Goal: Information Seeking & Learning: Compare options

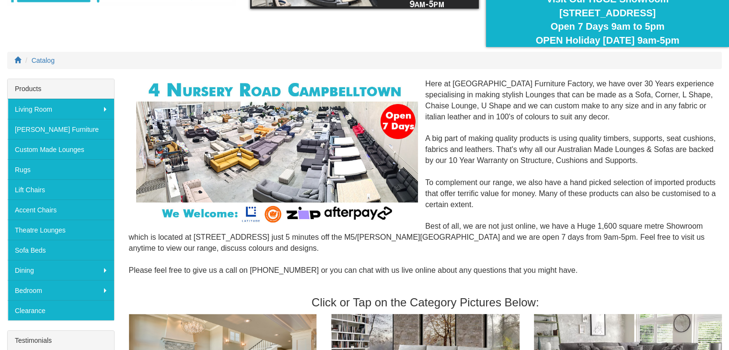
scroll to position [91, 0]
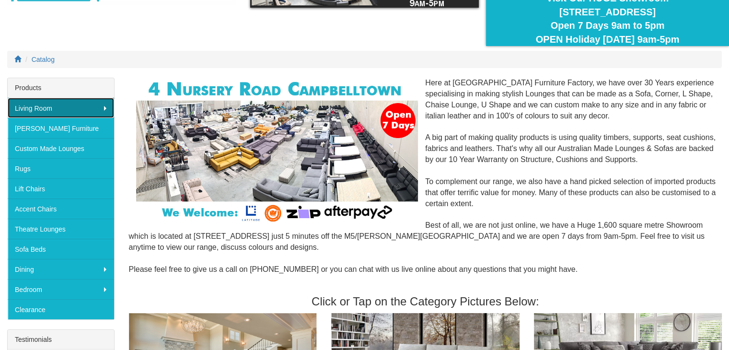
click at [105, 106] on link "Living Room" at bounding box center [61, 108] width 106 height 20
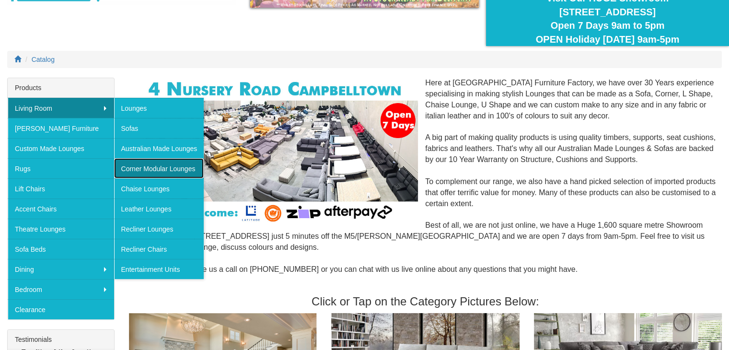
click at [160, 169] on link "Corner Modular Lounges" at bounding box center [159, 168] width 90 height 20
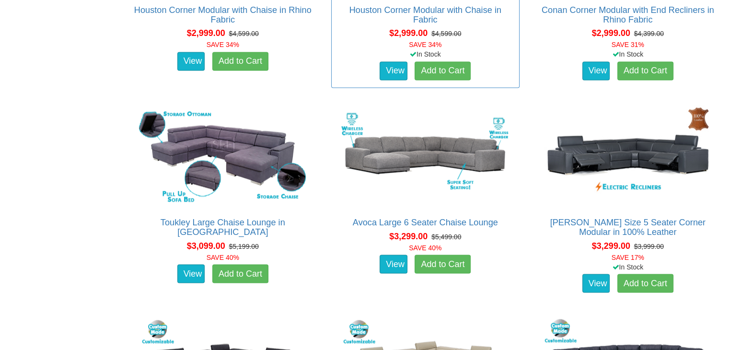
scroll to position [1577, 0]
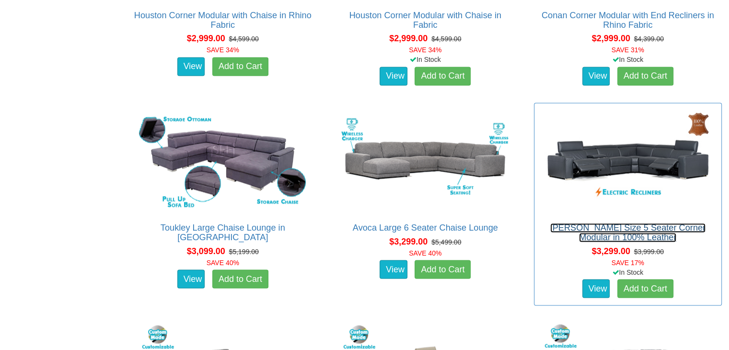
click at [620, 228] on link "Valencia King Size 5 Seater Corner Modular in 100% Leather" at bounding box center [627, 232] width 155 height 19
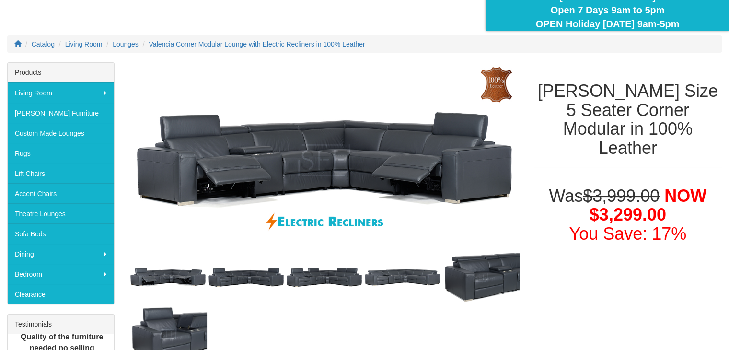
scroll to position [110, 0]
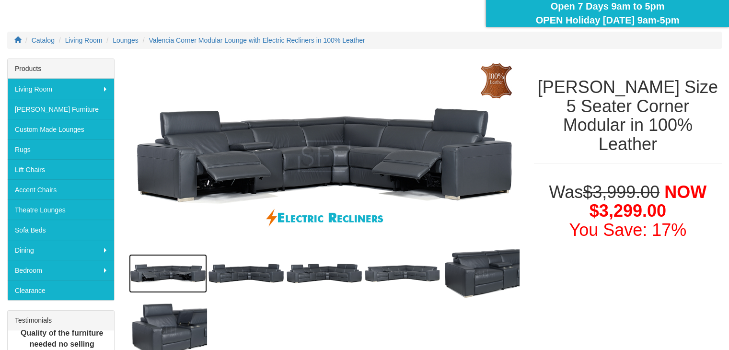
click at [165, 267] on img at bounding box center [168, 273] width 78 height 39
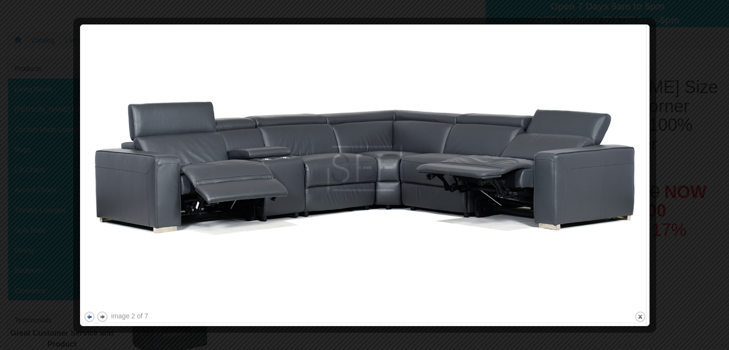
click at [87, 316] on button "previous" at bounding box center [89, 316] width 12 height 12
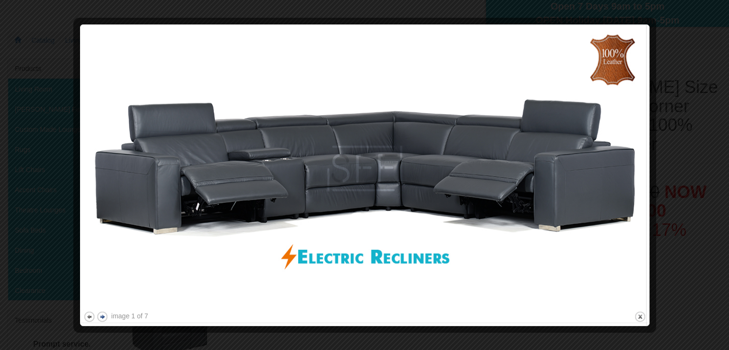
click at [102, 316] on button "next" at bounding box center [102, 316] width 12 height 12
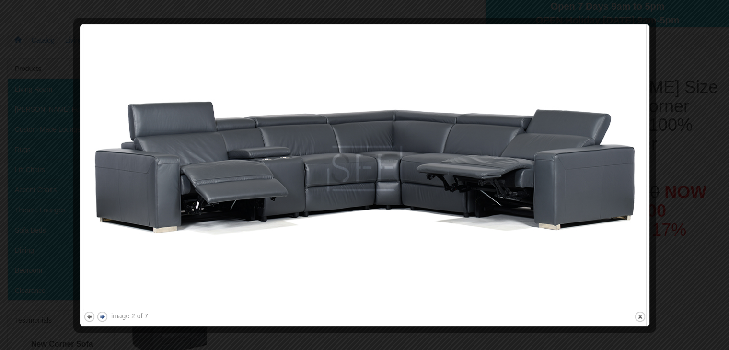
click at [102, 316] on button "next" at bounding box center [102, 316] width 12 height 12
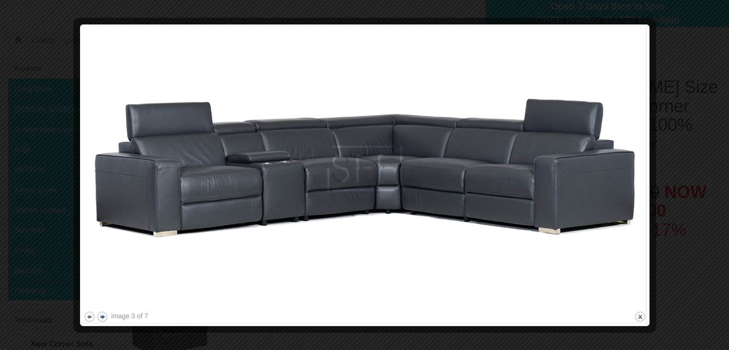
click at [102, 316] on button "next" at bounding box center [102, 316] width 12 height 12
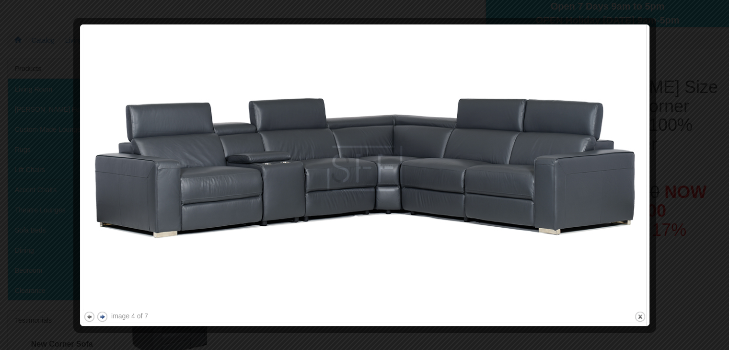
click at [102, 316] on button "next" at bounding box center [102, 316] width 12 height 12
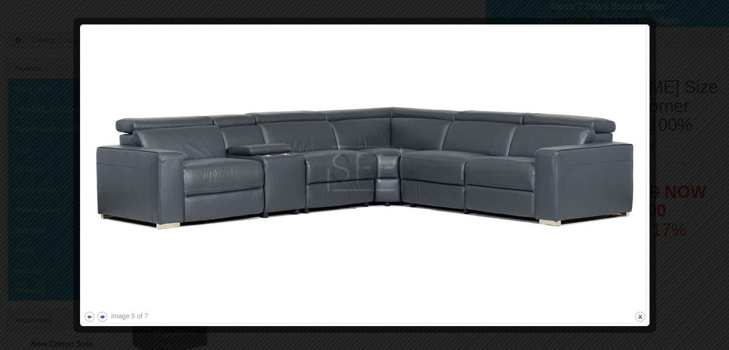
click at [102, 316] on button "next" at bounding box center [102, 316] width 12 height 12
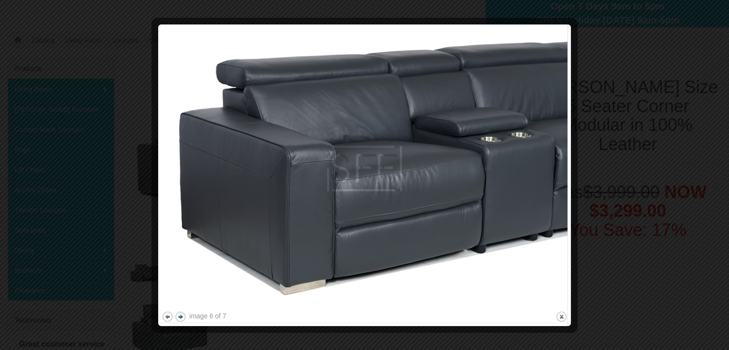
click at [102, 316] on div at bounding box center [364, 175] width 729 height 350
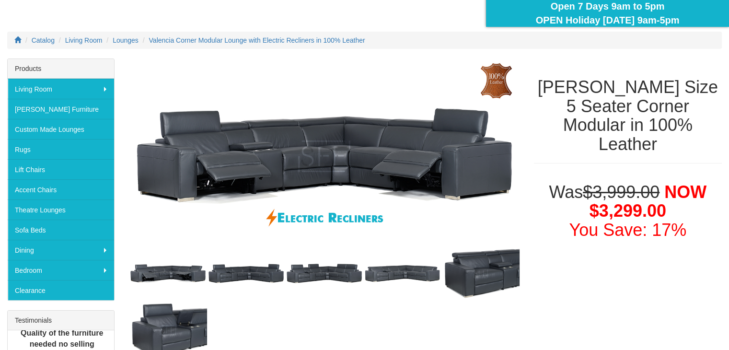
click at [102, 316] on div "Testimonials" at bounding box center [61, 320] width 106 height 20
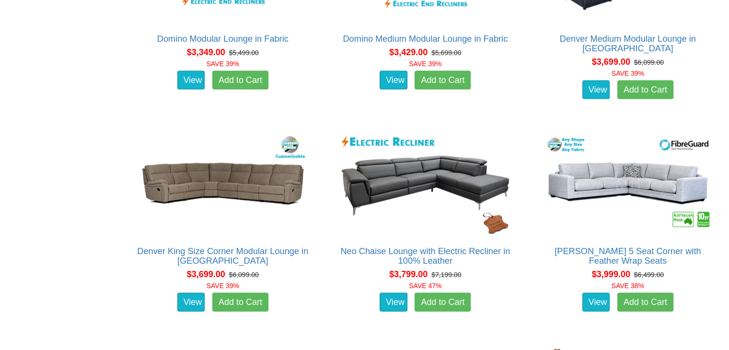
scroll to position [2004, 0]
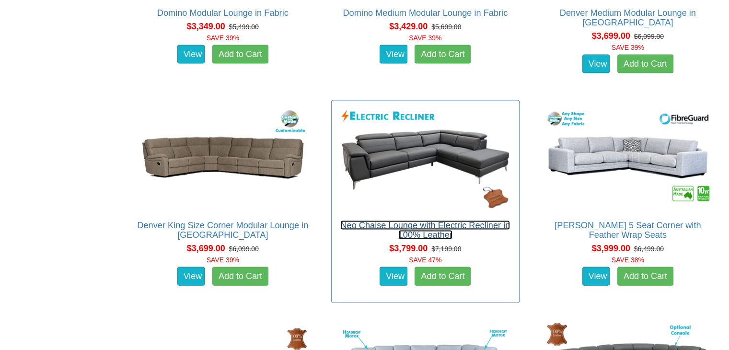
click at [431, 223] on link "Neo Chaise Lounge with Electric Recliner in 100% Leather" at bounding box center [425, 229] width 170 height 19
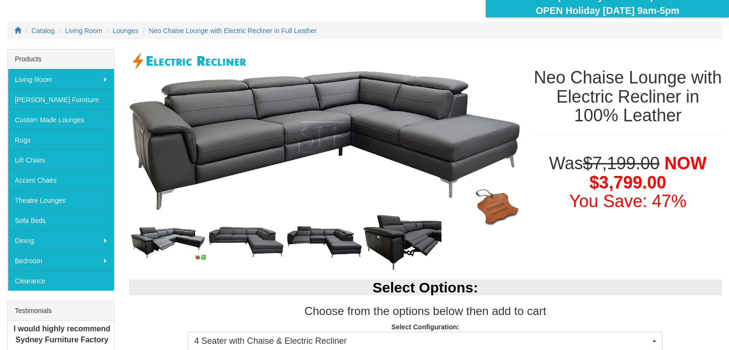
scroll to position [115, 0]
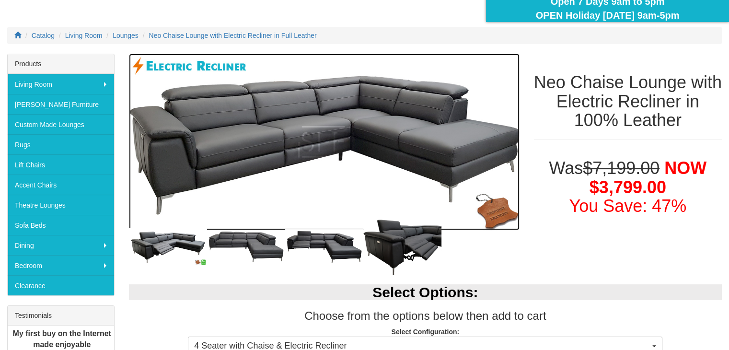
click at [211, 141] on img at bounding box center [324, 142] width 390 height 176
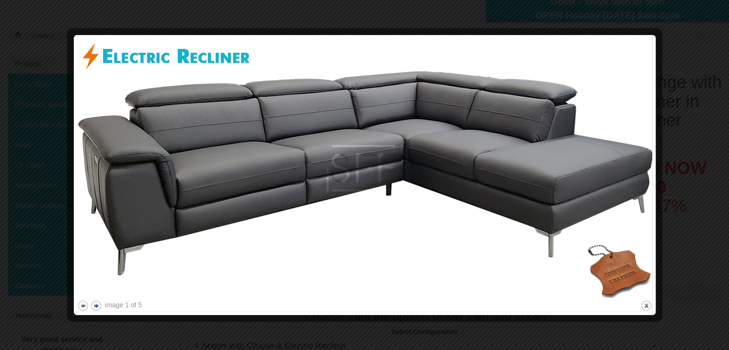
click at [95, 302] on button "next" at bounding box center [96, 305] width 12 height 12
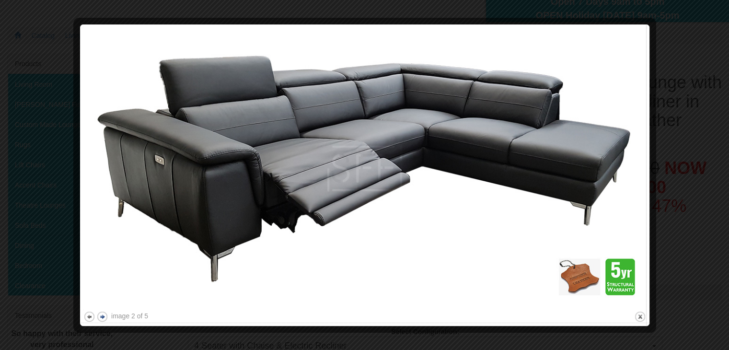
click at [95, 302] on img at bounding box center [364, 168] width 562 height 281
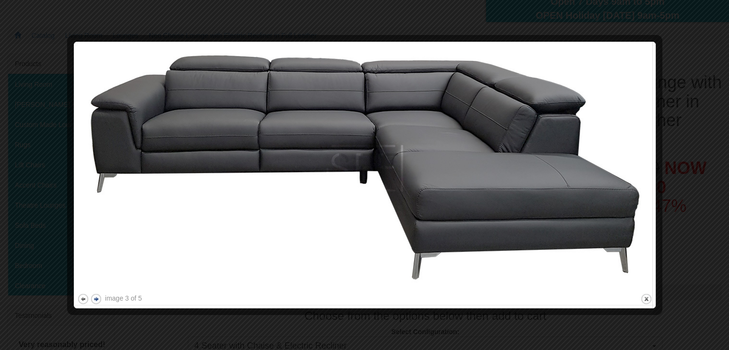
click at [95, 302] on button "next" at bounding box center [96, 299] width 12 height 12
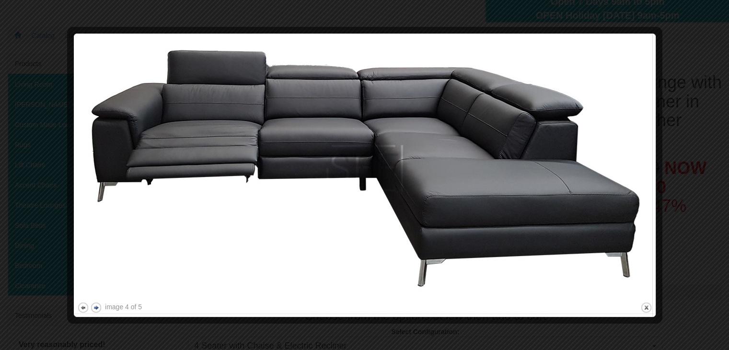
click at [95, 302] on button "next" at bounding box center [96, 307] width 12 height 12
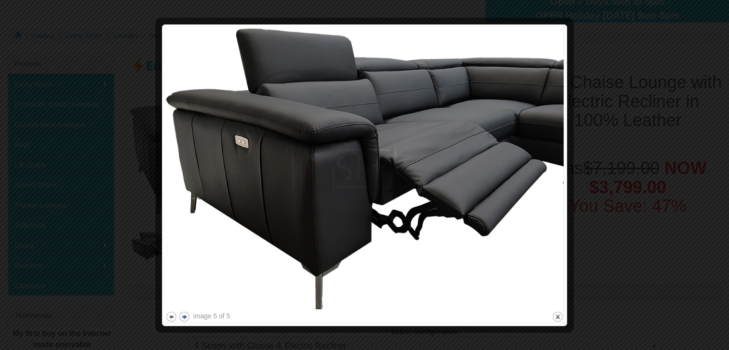
click at [95, 302] on div at bounding box center [364, 175] width 729 height 350
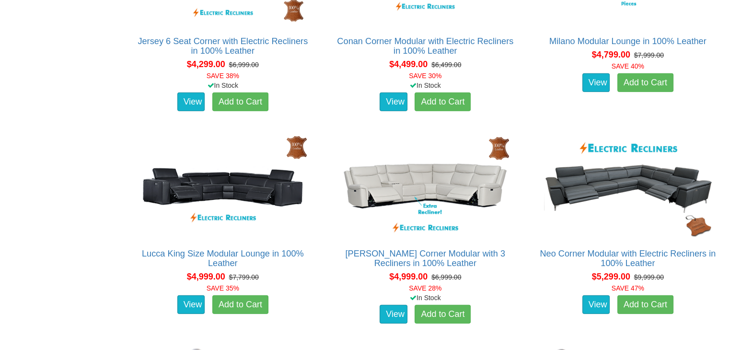
scroll to position [2627, 0]
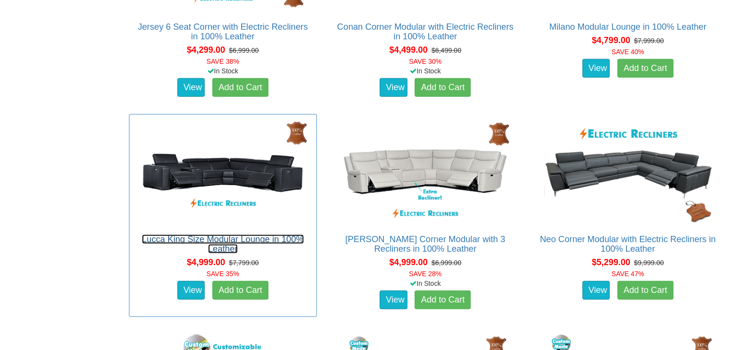
click at [210, 236] on link "Lucca King Size Modular Lounge in 100% Leather" at bounding box center [223, 243] width 162 height 19
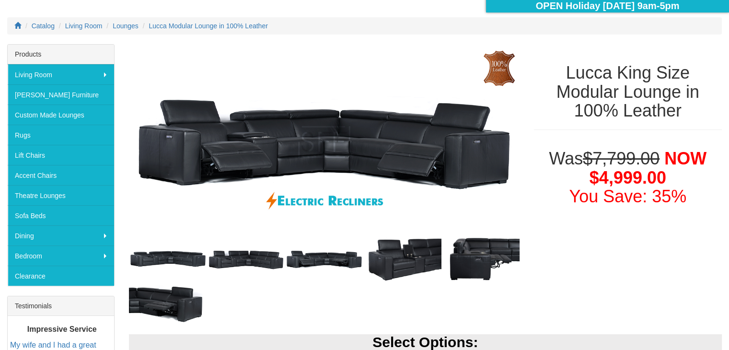
scroll to position [137, 0]
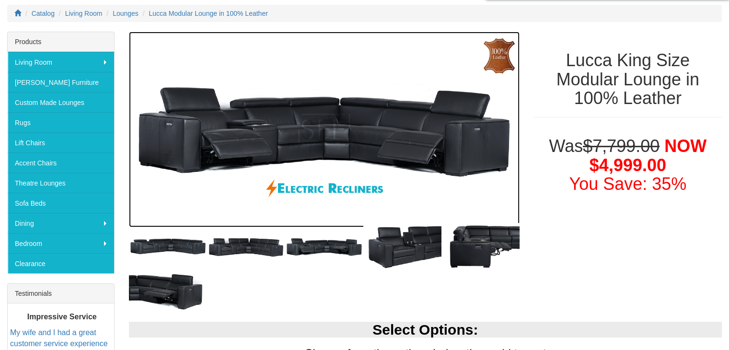
click at [356, 156] on img at bounding box center [324, 129] width 390 height 195
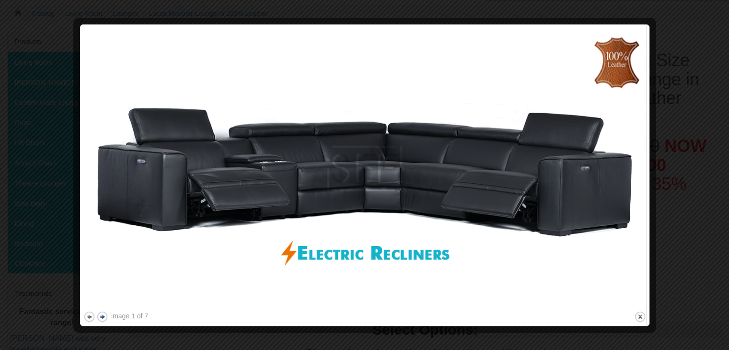
click at [102, 315] on button "next" at bounding box center [102, 316] width 12 height 12
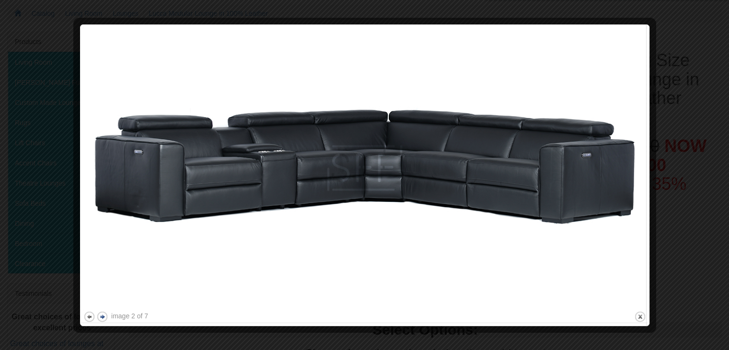
click at [102, 315] on button "next" at bounding box center [102, 316] width 12 height 12
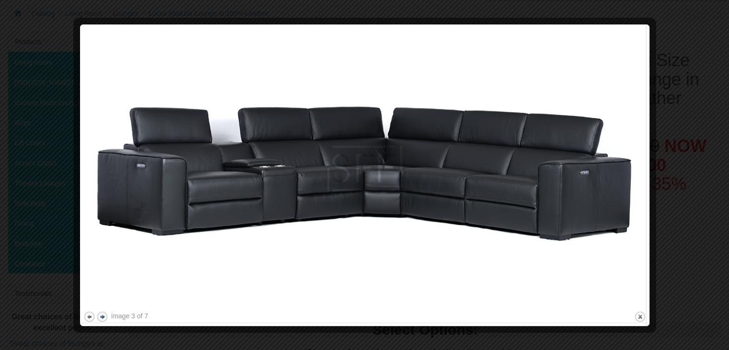
click at [102, 315] on button "next" at bounding box center [102, 316] width 12 height 12
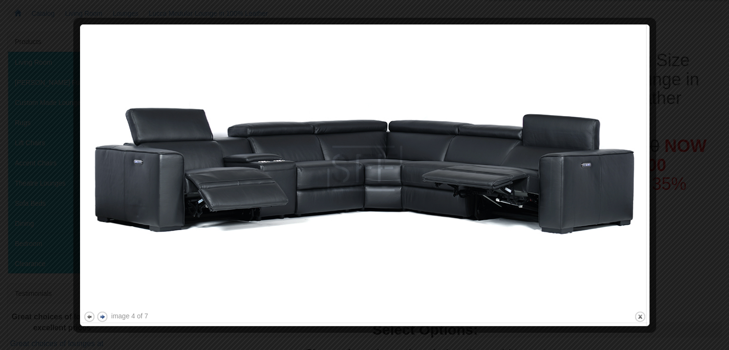
click at [102, 315] on button "next" at bounding box center [102, 316] width 12 height 12
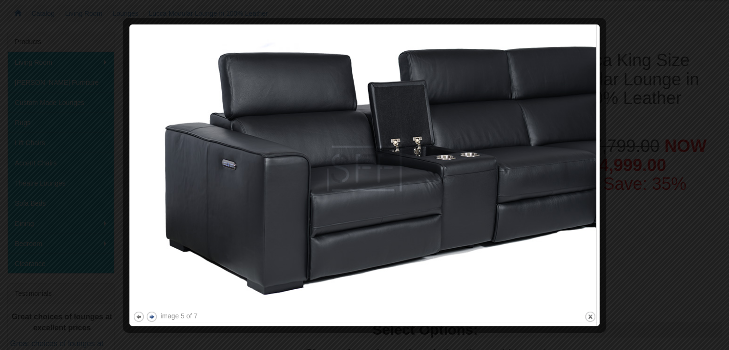
click at [102, 315] on div at bounding box center [364, 175] width 729 height 350
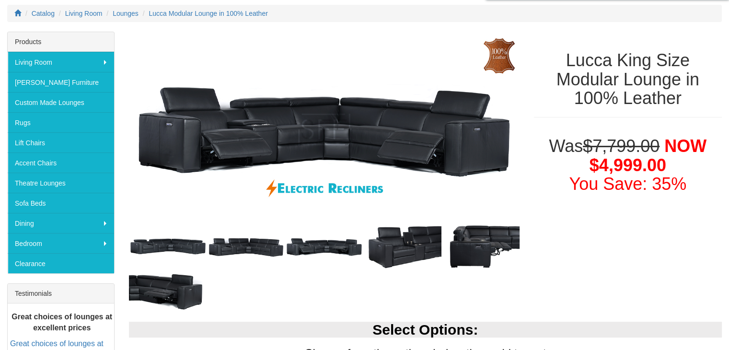
click at [102, 315] on b "Great choices of lounges at excellent prices" at bounding box center [61, 321] width 101 height 19
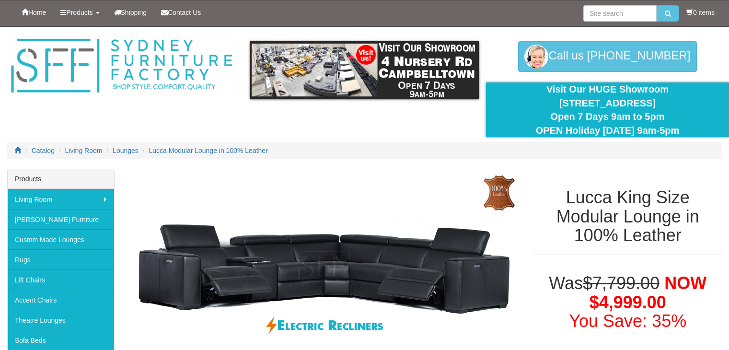
scroll to position [137, 0]
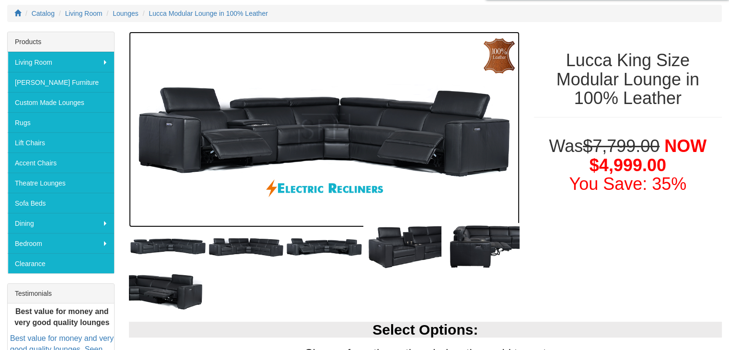
click at [222, 140] on img at bounding box center [324, 129] width 390 height 195
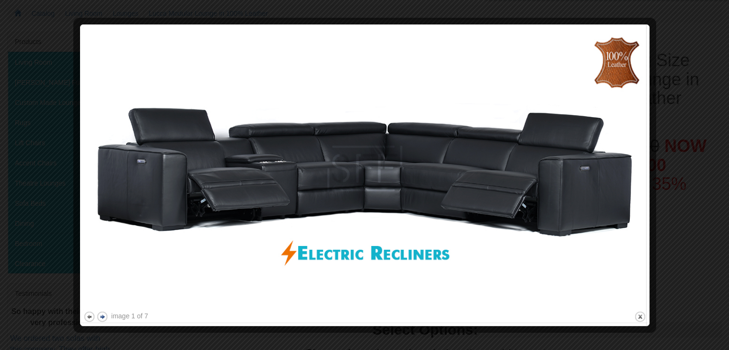
click at [102, 315] on button "next" at bounding box center [102, 316] width 12 height 12
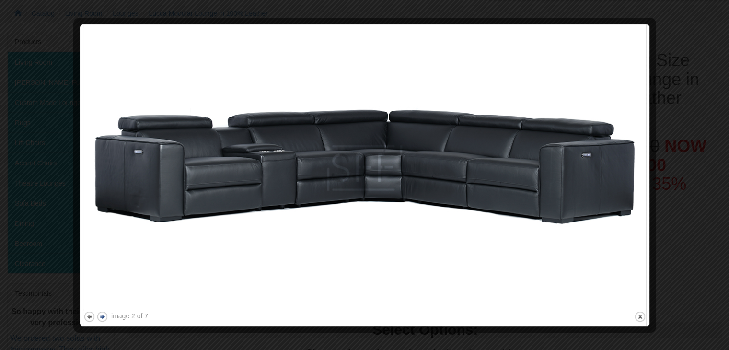
click at [102, 315] on button "next" at bounding box center [102, 316] width 12 height 12
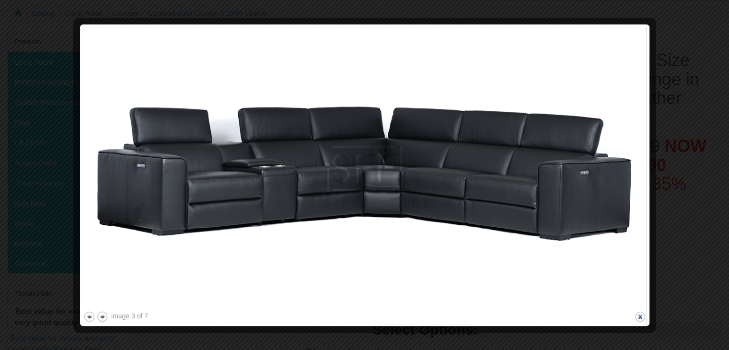
click at [641, 320] on button "close" at bounding box center [640, 316] width 12 height 12
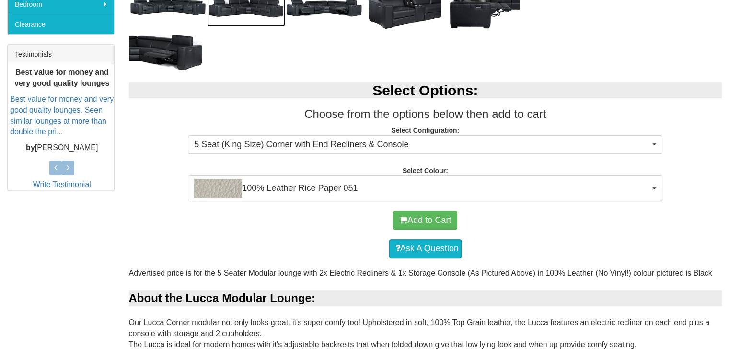
scroll to position [381, 0]
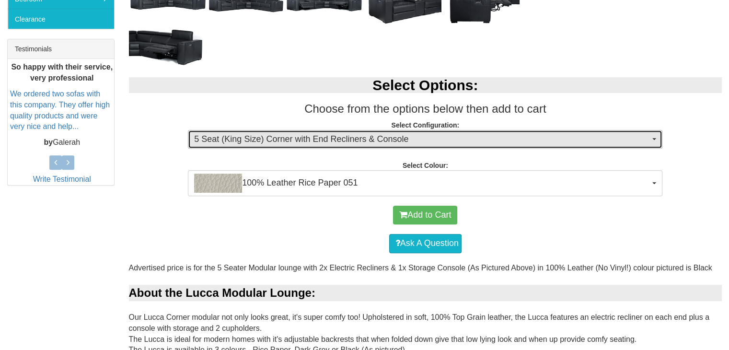
click at [651, 142] on button "5 Seat (King Size) Corner with End Recliners & Console" at bounding box center [425, 139] width 474 height 19
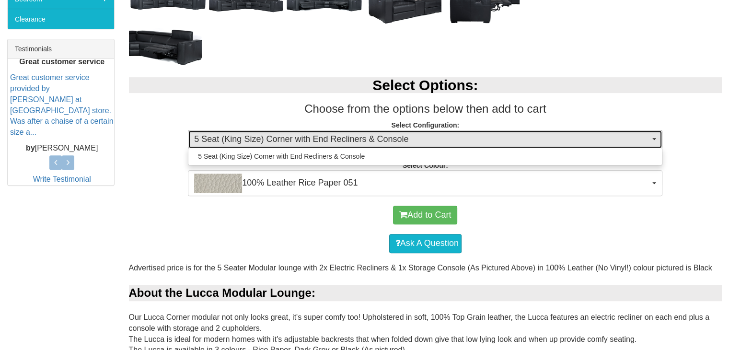
click at [651, 142] on button "5 Seat (King Size) Corner with End Recliners & Console" at bounding box center [425, 139] width 474 height 19
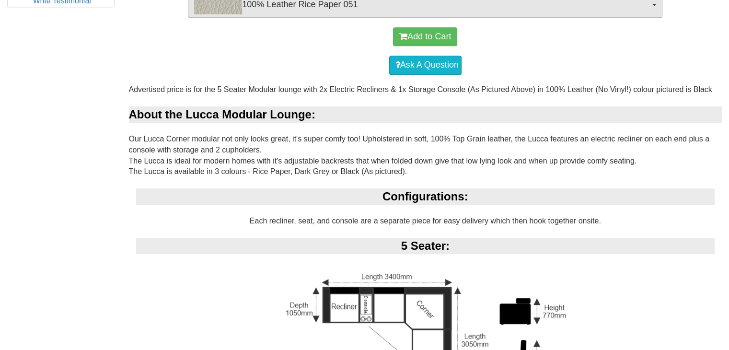
scroll to position [711, 0]
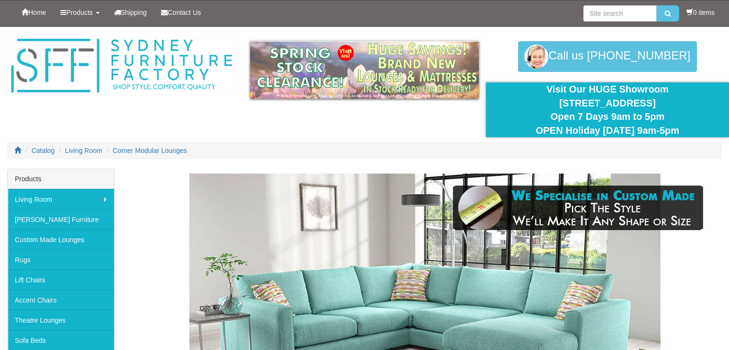
scroll to position [2627, 0]
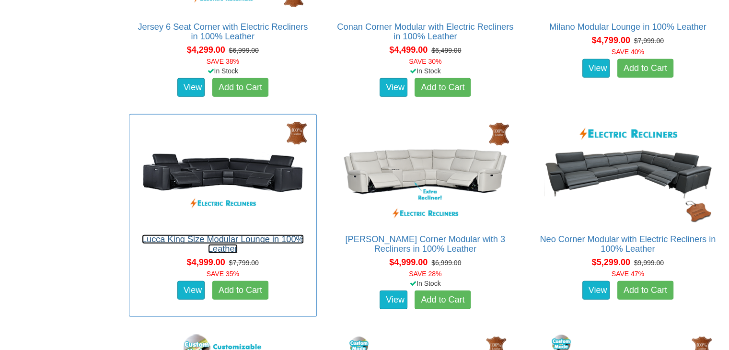
click at [245, 238] on link "Lucca King Size Modular Lounge in 100% Leather" at bounding box center [223, 243] width 162 height 19
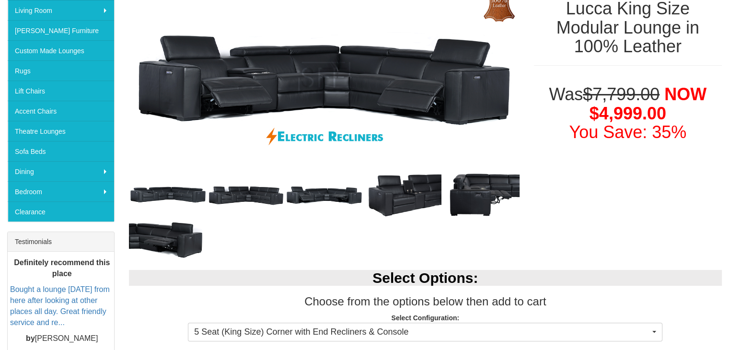
scroll to position [105, 0]
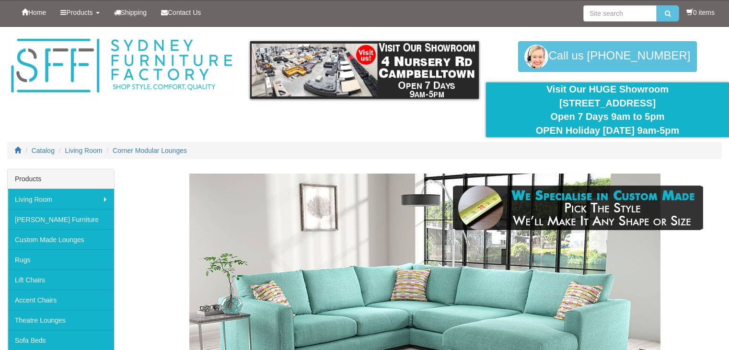
scroll to position [2627, 0]
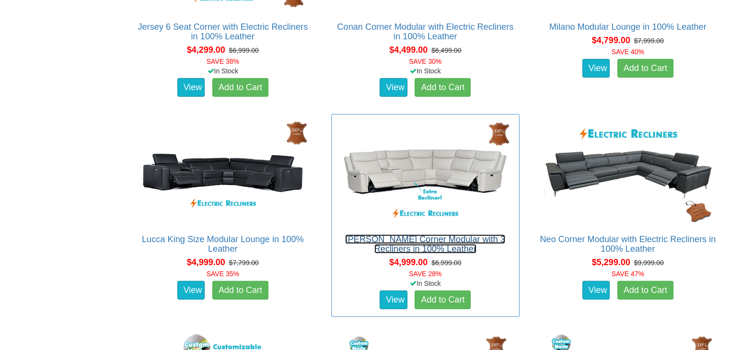
click at [464, 238] on link "[PERSON_NAME] Corner Modular with 3 Recliners in 100% Leather" at bounding box center [425, 243] width 160 height 19
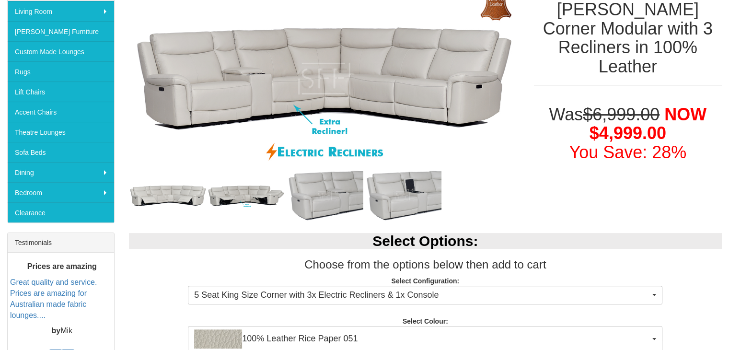
scroll to position [184, 0]
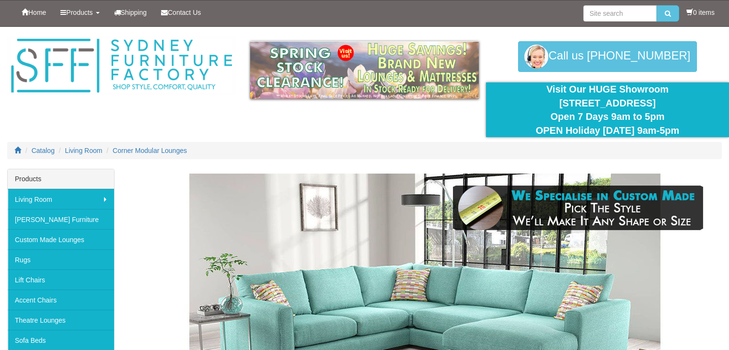
scroll to position [2627, 0]
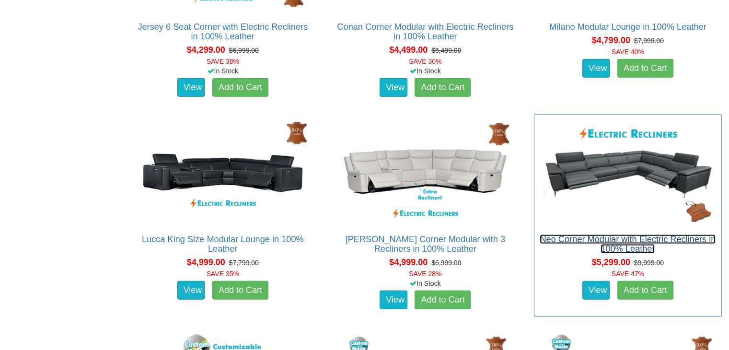
click at [647, 240] on link "Neo Corner Modular with Electric Recliners in 100% Leather" at bounding box center [627, 243] width 176 height 19
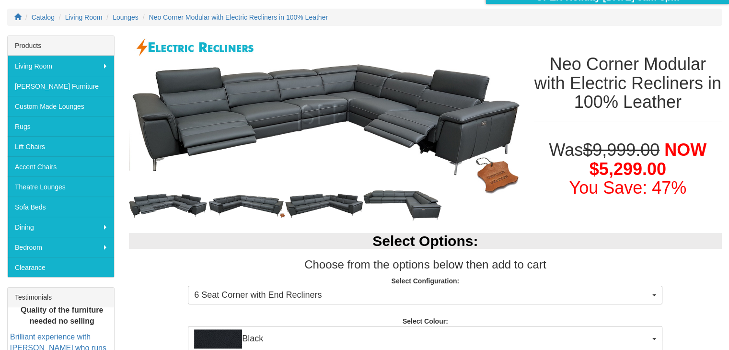
scroll to position [131, 0]
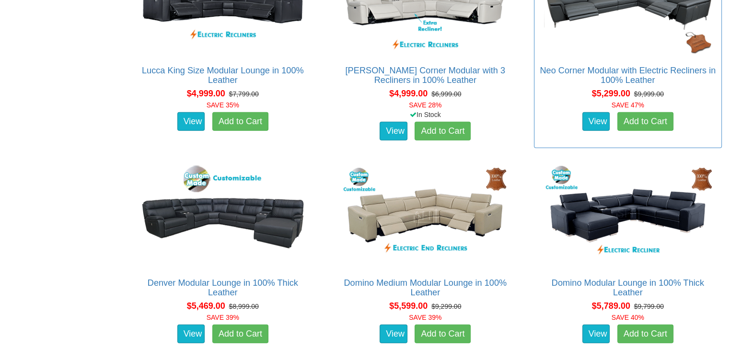
scroll to position [2801, 0]
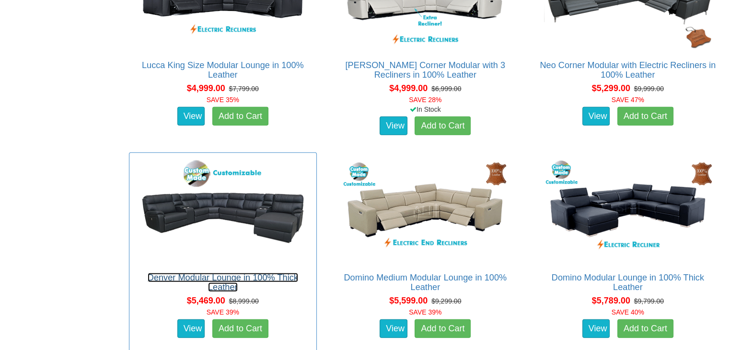
click at [230, 274] on link "Denver Modular Lounge in 100% Thick Leather" at bounding box center [223, 282] width 150 height 19
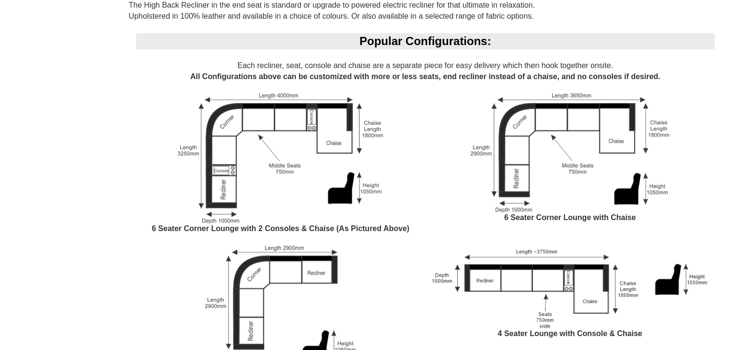
scroll to position [710, 0]
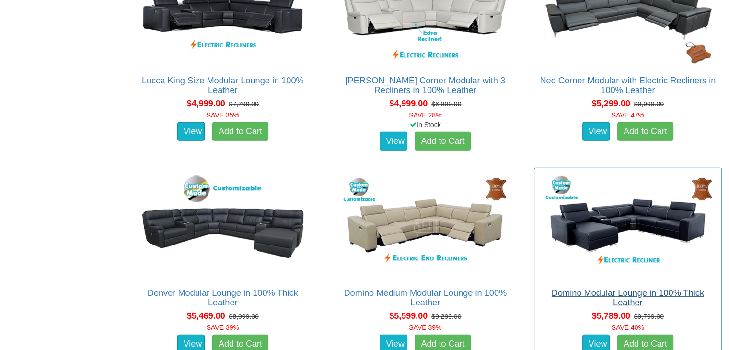
scroll to position [2882, 0]
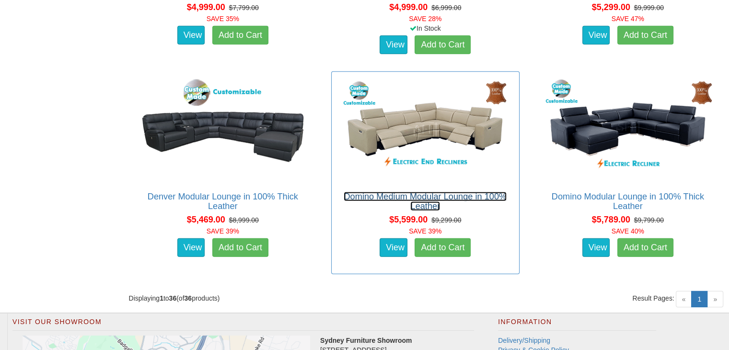
click at [450, 194] on link "Domino Medium Modular Lounge in 100% Leather" at bounding box center [424, 201] width 163 height 19
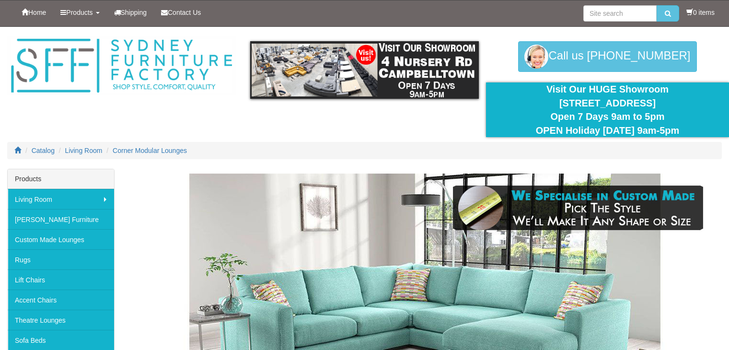
scroll to position [2882, 0]
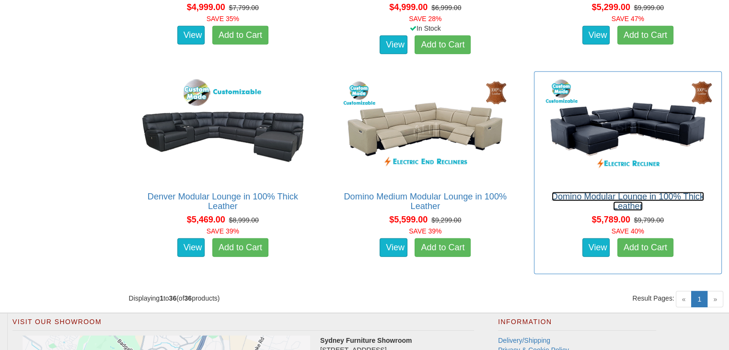
click at [618, 194] on link "Domino Modular Lounge in 100% Thick Leather" at bounding box center [627, 201] width 152 height 19
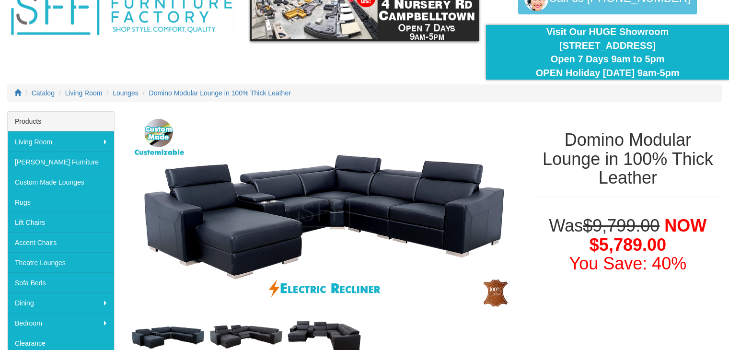
scroll to position [70, 0]
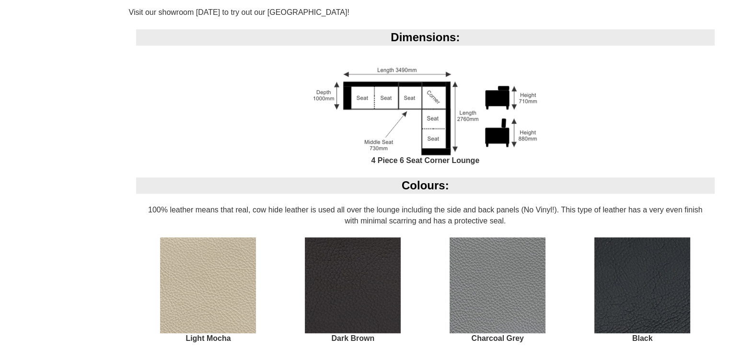
scroll to position [635, 0]
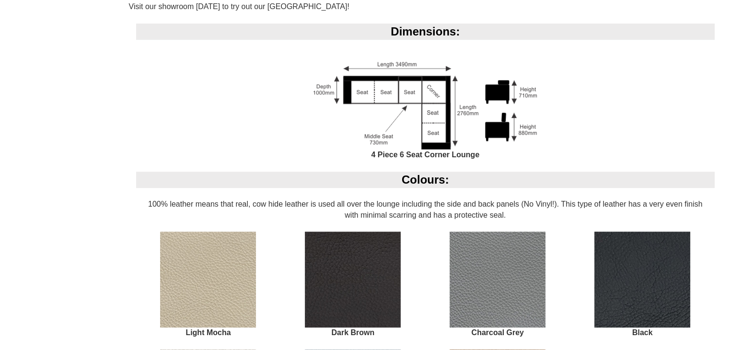
click at [616, 259] on img at bounding box center [642, 279] width 96 height 96
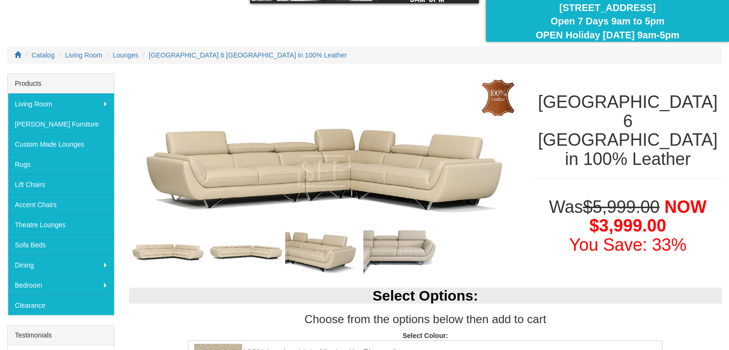
scroll to position [126, 0]
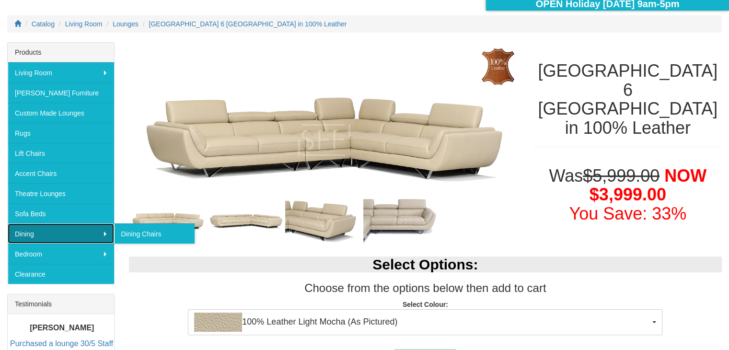
click at [28, 233] on link "Dining" at bounding box center [61, 233] width 106 height 20
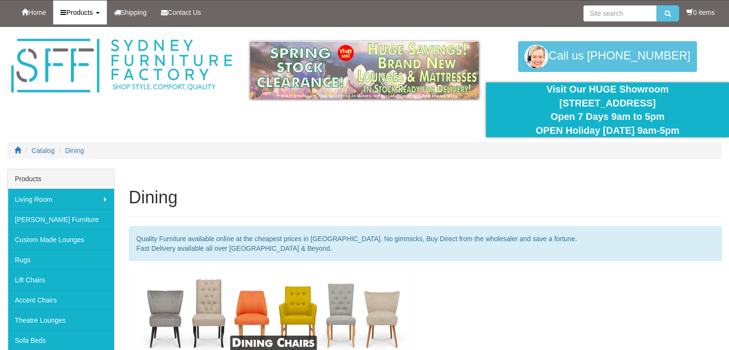
click at [101, 17] on link "Products" at bounding box center [79, 12] width 53 height 24
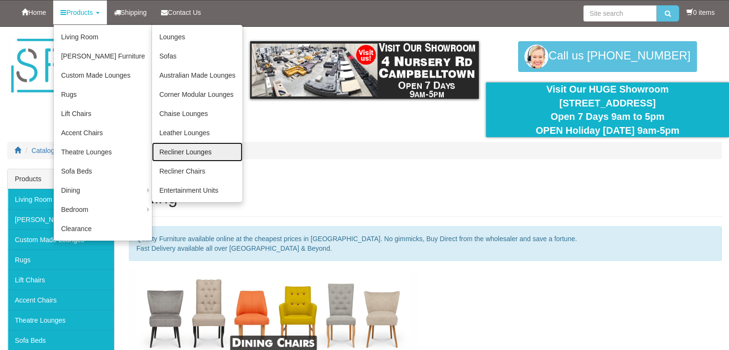
click at [181, 147] on link "Recliner Lounges" at bounding box center [197, 151] width 91 height 19
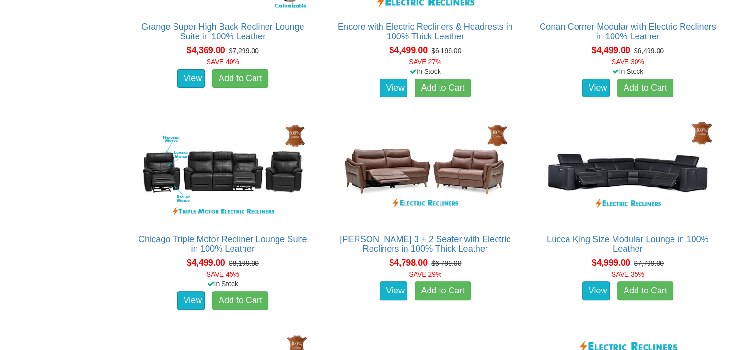
scroll to position [3882, 0]
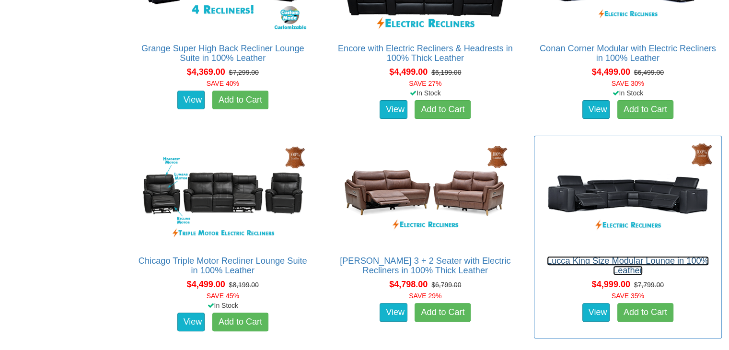
click at [647, 262] on link "Lucca King Size Modular Lounge in 100% Leather" at bounding box center [628, 265] width 162 height 19
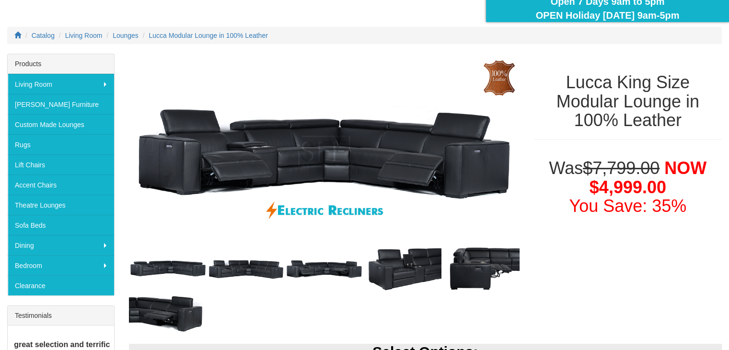
scroll to position [114, 0]
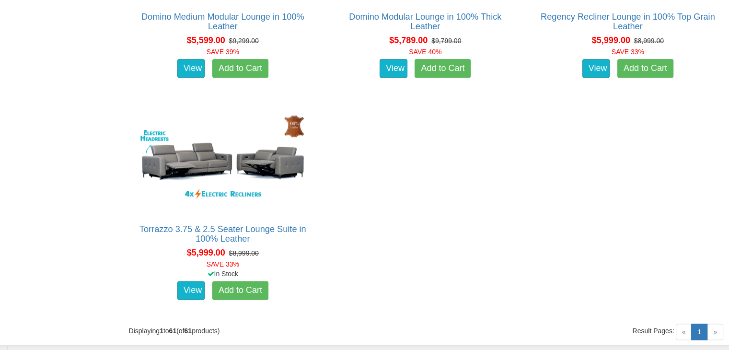
scroll to position [4728, 0]
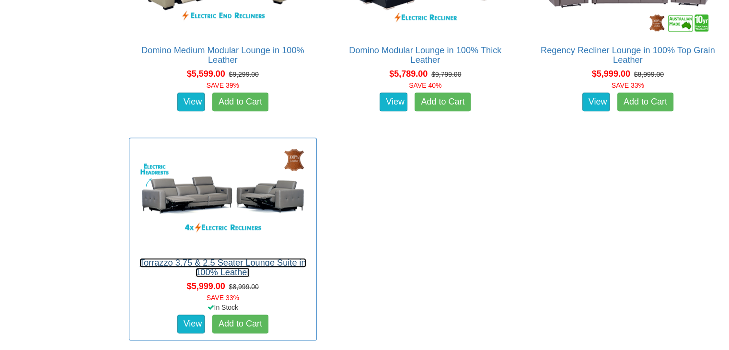
click at [246, 262] on link "Torrazzo 3.75 & 2.5 Seater Lounge Suite in 100% Leather" at bounding box center [222, 267] width 167 height 19
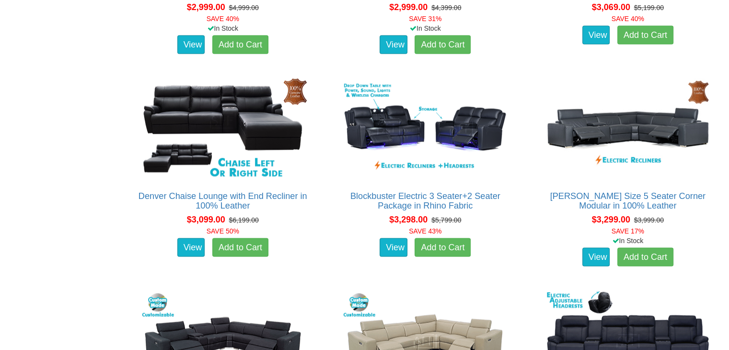
scroll to position [1801, 0]
